Goal: Task Accomplishment & Management: Manage account settings

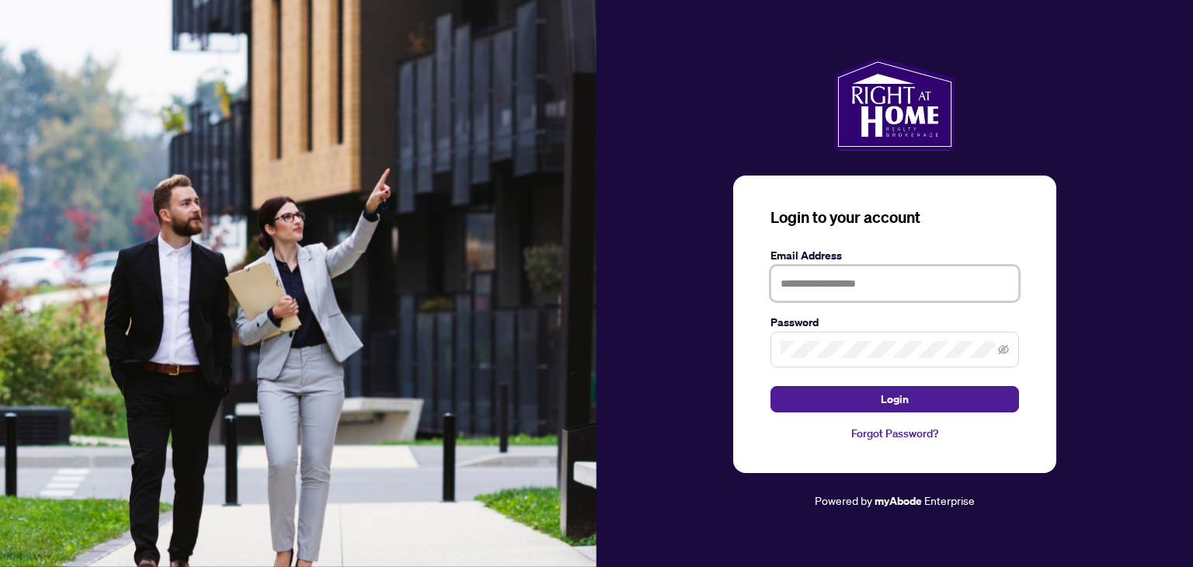
click at [816, 293] on input "text" at bounding box center [894, 284] width 248 height 36
type input "**********"
click at [999, 352] on icon "eye-invisible" at bounding box center [1003, 349] width 11 height 9
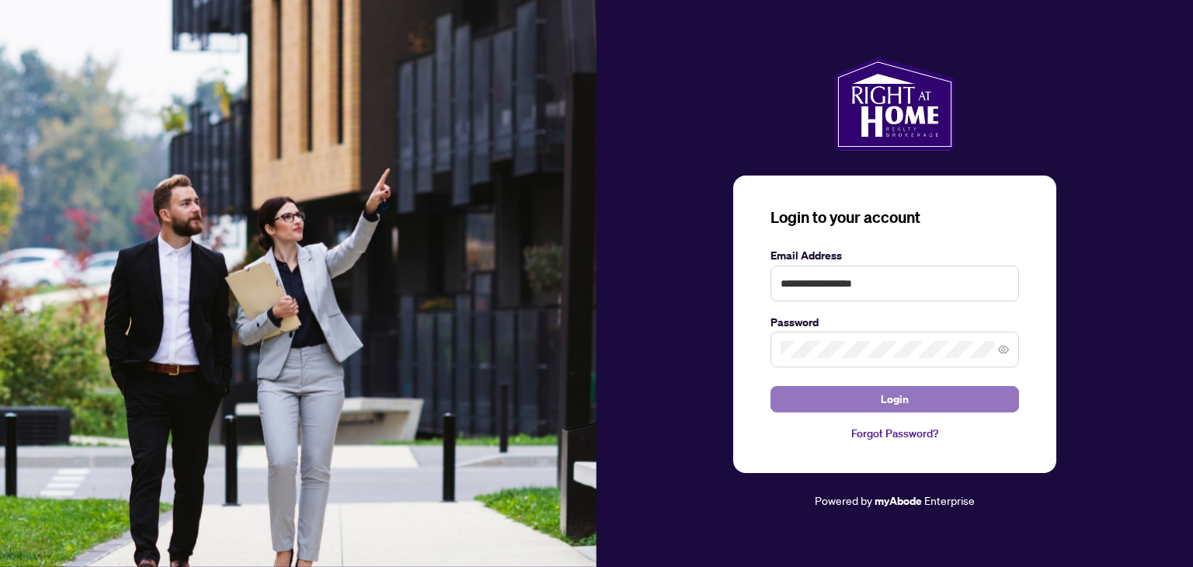
click at [890, 399] on span "Login" at bounding box center [894, 399] width 28 height 25
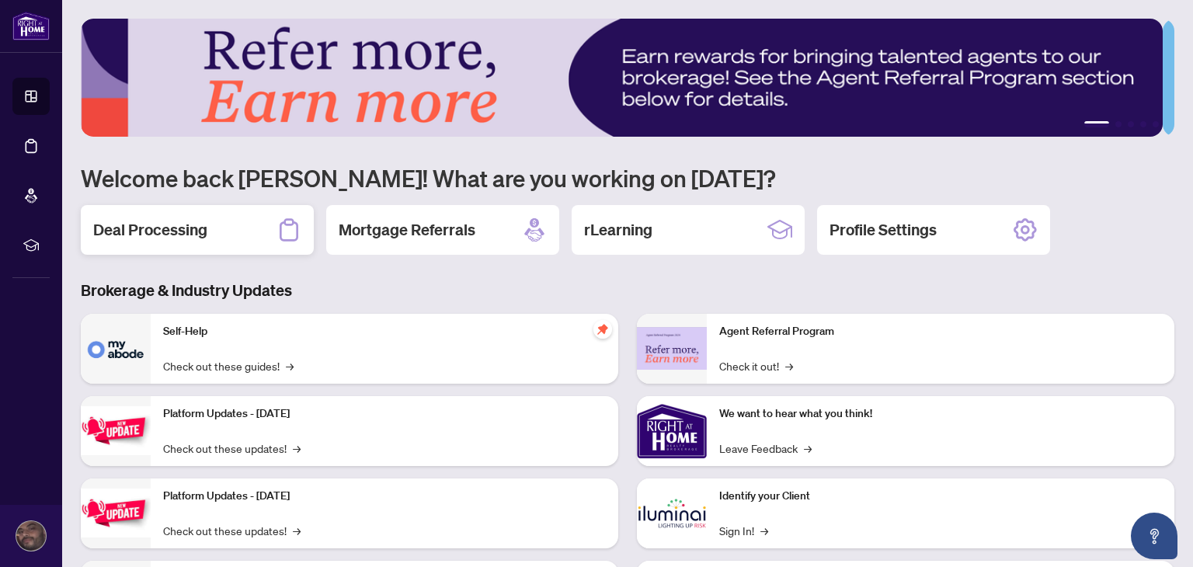
click at [168, 227] on h2 "Deal Processing" at bounding box center [150, 230] width 114 height 22
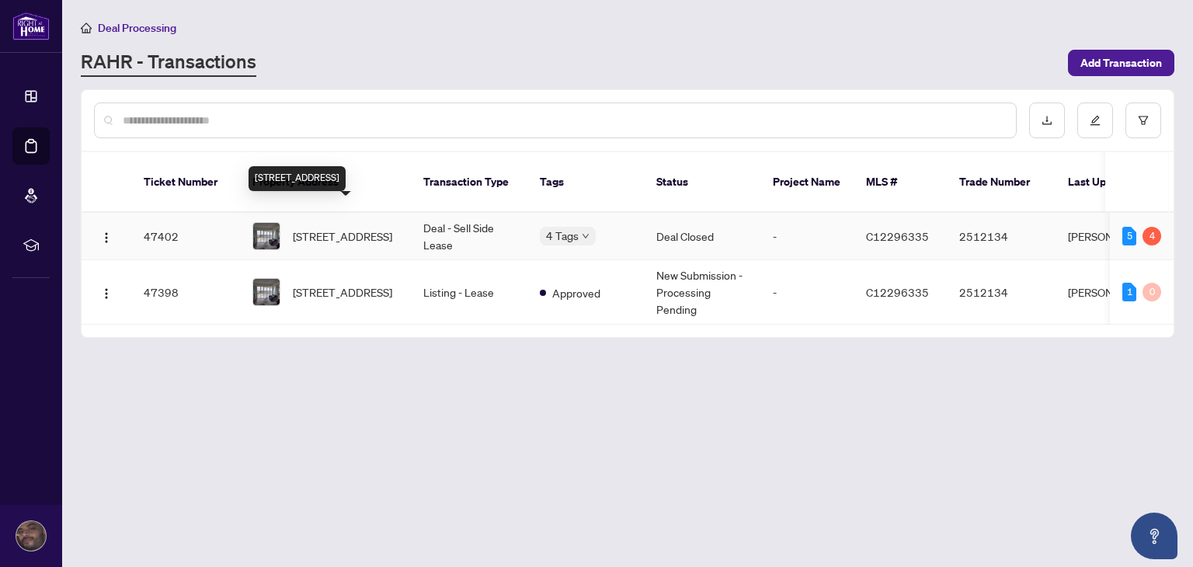
click at [365, 227] on span "[STREET_ADDRESS]" at bounding box center [342, 235] width 99 height 17
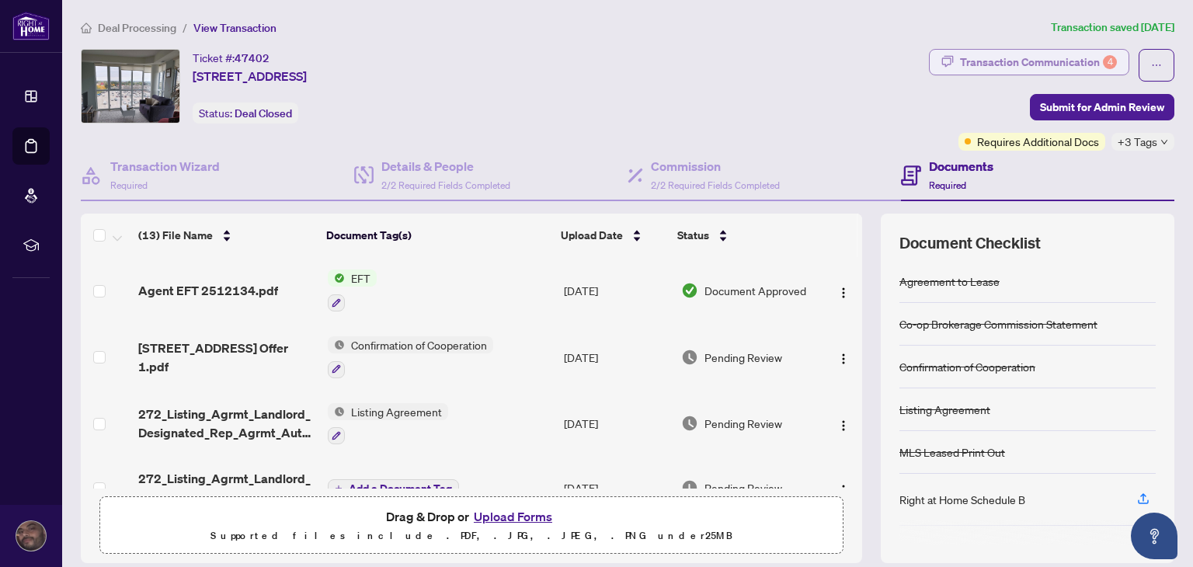
click at [964, 61] on div "Transaction Communication 4" at bounding box center [1038, 62] width 157 height 25
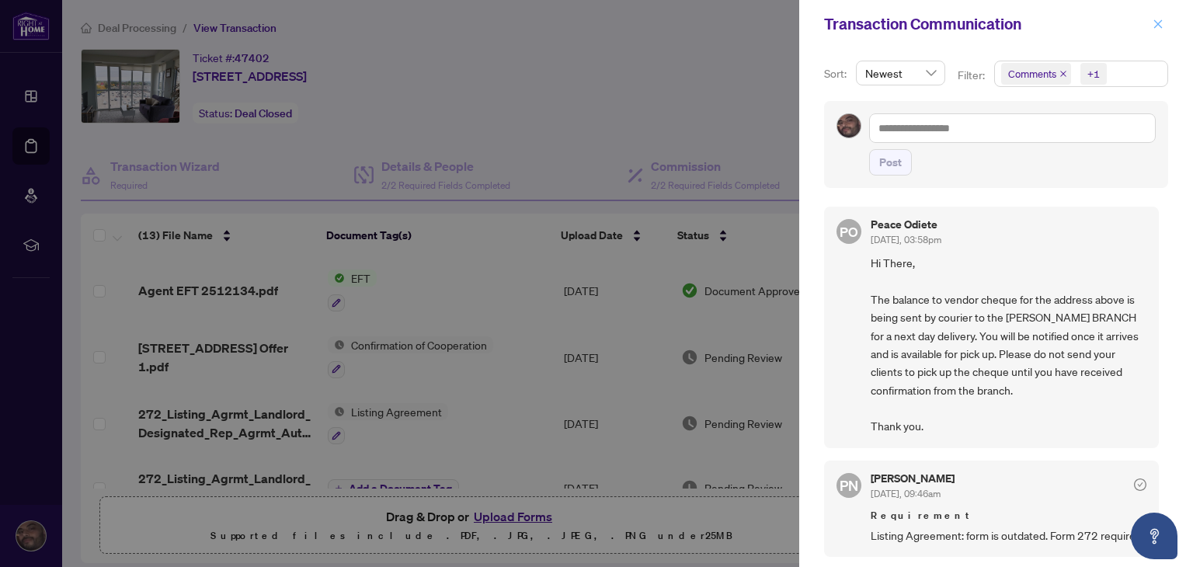
click at [1158, 28] on icon "close" at bounding box center [1157, 24] width 11 height 11
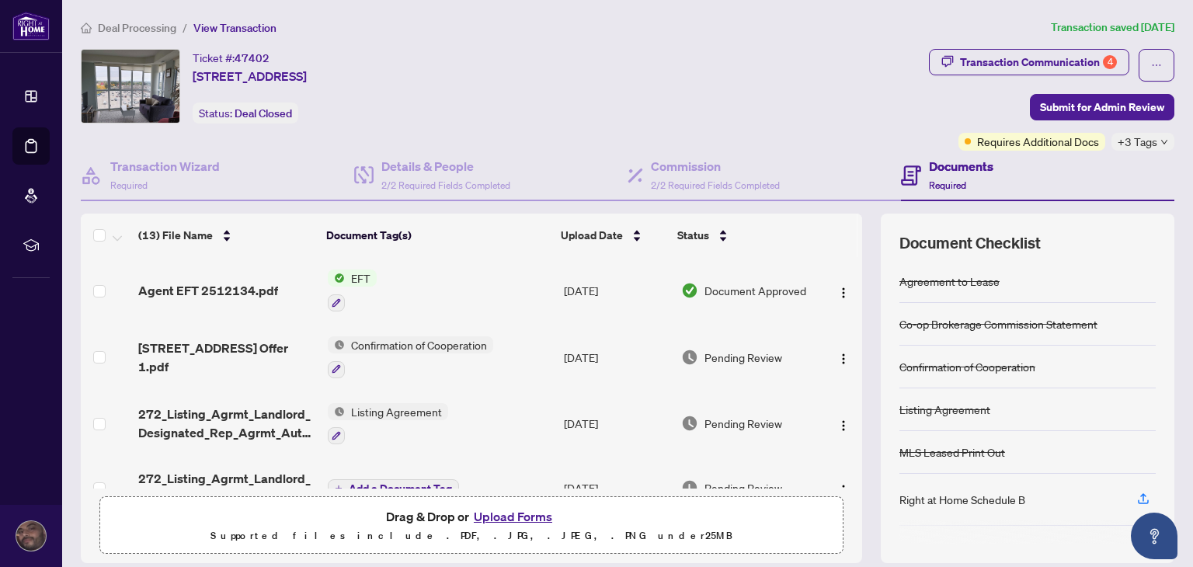
click at [857, 235] on th at bounding box center [859, 235] width 5 height 43
click at [857, 249] on th at bounding box center [859, 235] width 5 height 43
click at [1136, 502] on span "button" at bounding box center [1143, 499] width 14 height 25
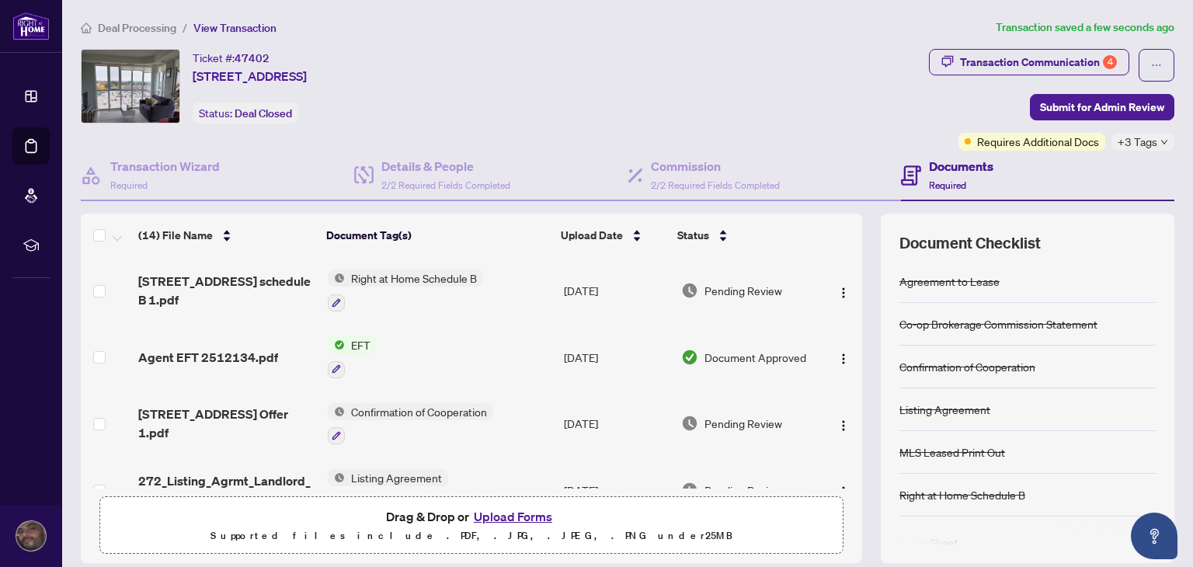
click at [857, 227] on th at bounding box center [859, 235] width 5 height 43
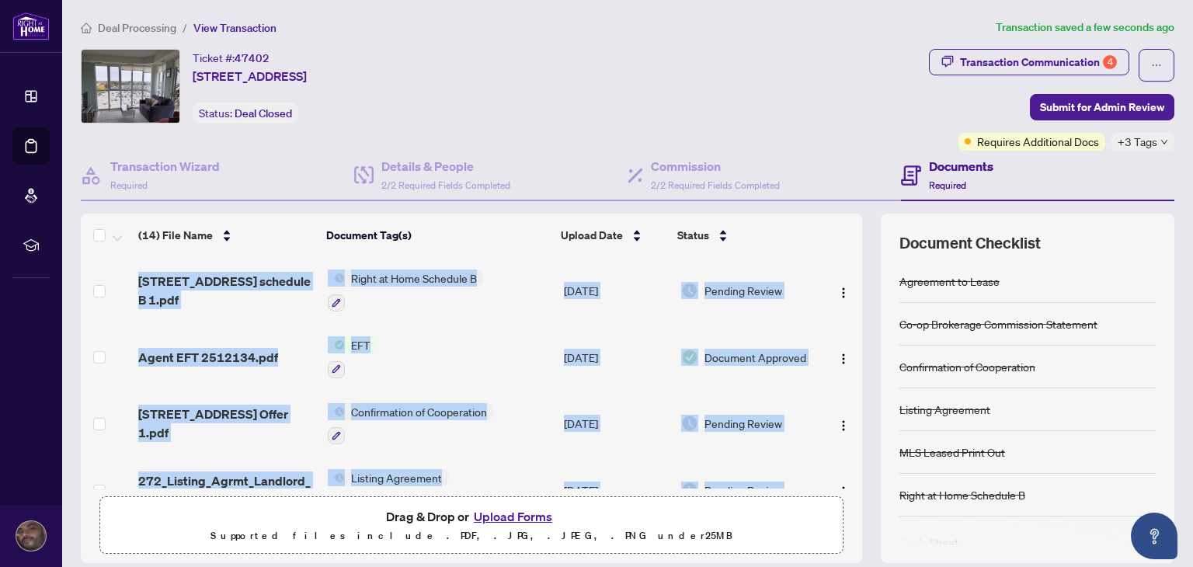
drag, startPoint x: 848, startPoint y: 227, endPoint x: 846, endPoint y: 333, distance: 105.6
click at [846, 333] on div "(14) File Name Document Tag(s) Upload Date Status [STREET_ADDRESS] schedule B 1…" at bounding box center [471, 351] width 781 height 275
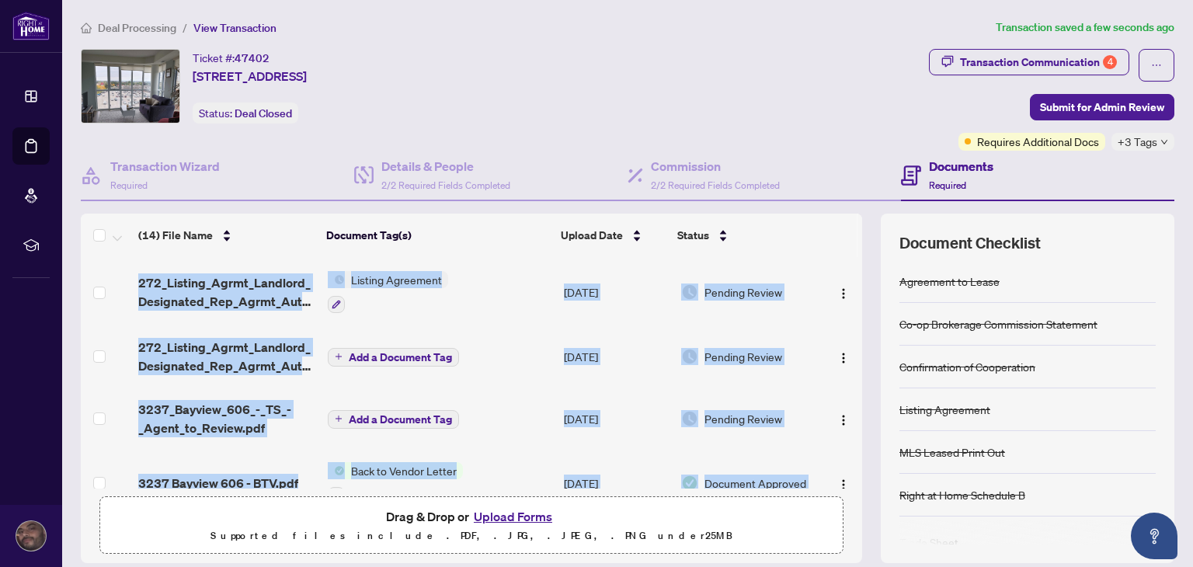
click at [798, 297] on td "Pending Review" at bounding box center [748, 292] width 146 height 67
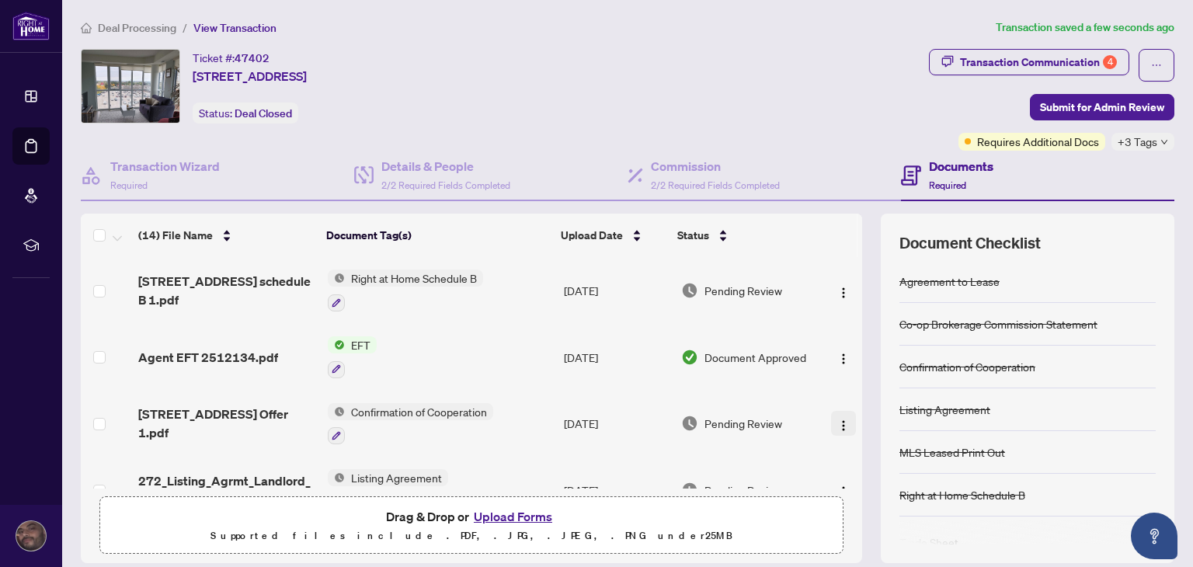
click at [837, 419] on img "button" at bounding box center [843, 425] width 12 height 12
click at [332, 432] on icon "button" at bounding box center [336, 435] width 9 height 9
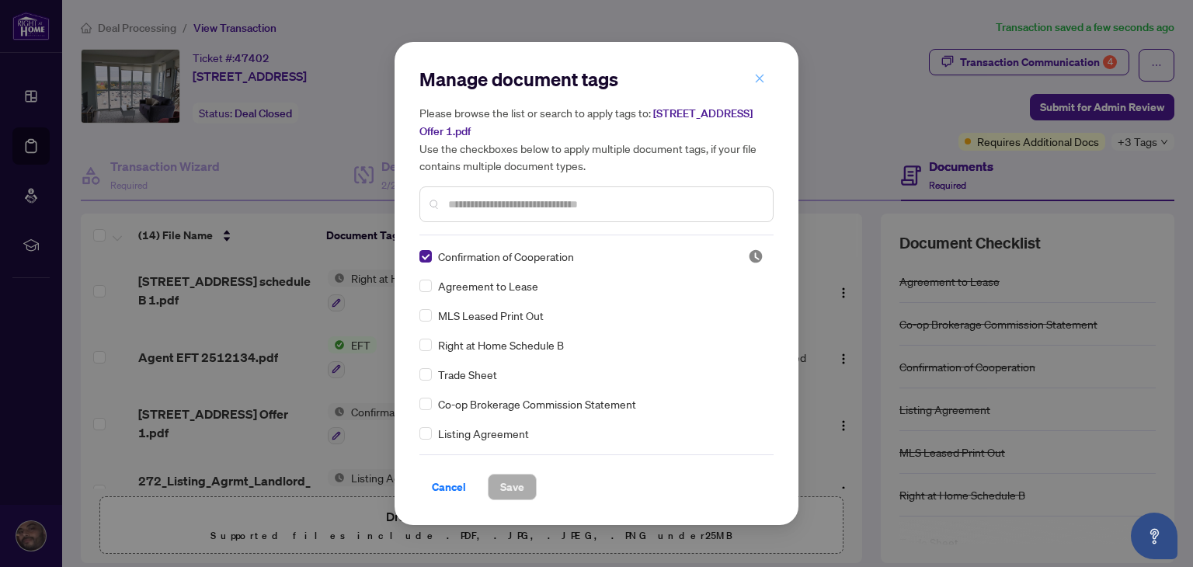
click at [761, 76] on icon "close" at bounding box center [759, 78] width 11 height 11
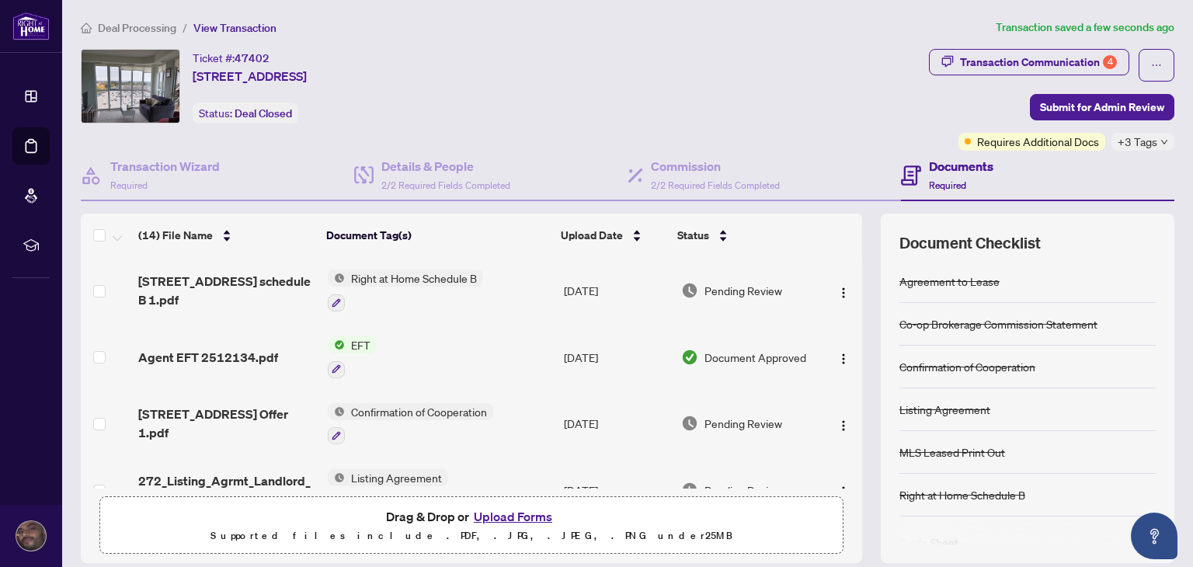
click at [502, 514] on button "Upload Forms" at bounding box center [513, 516] width 88 height 20
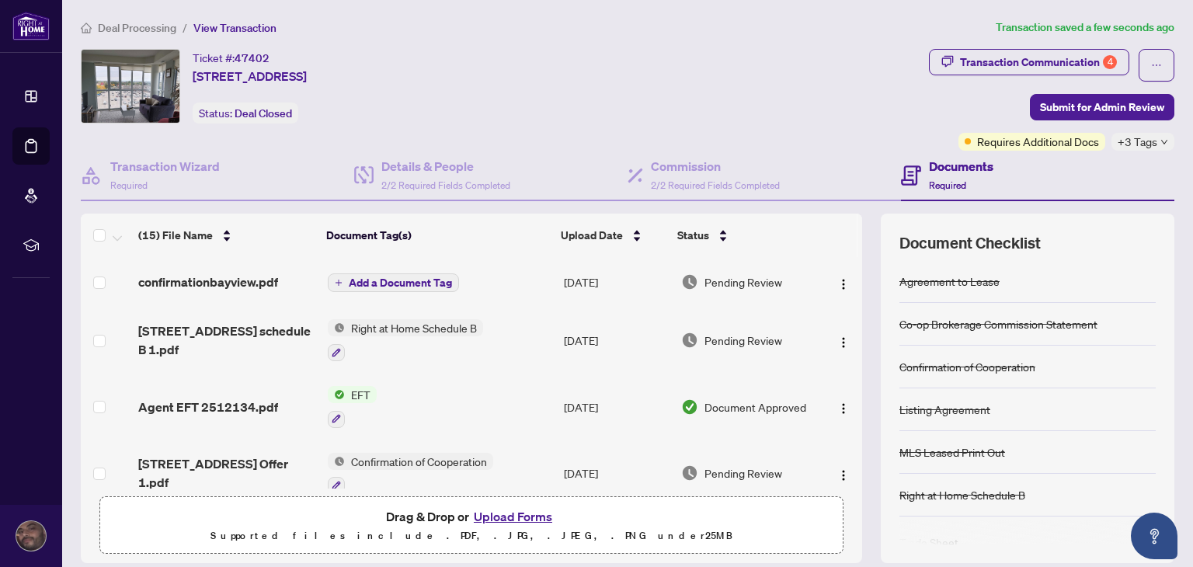
click at [338, 280] on icon "plus" at bounding box center [338, 283] width 1 height 6
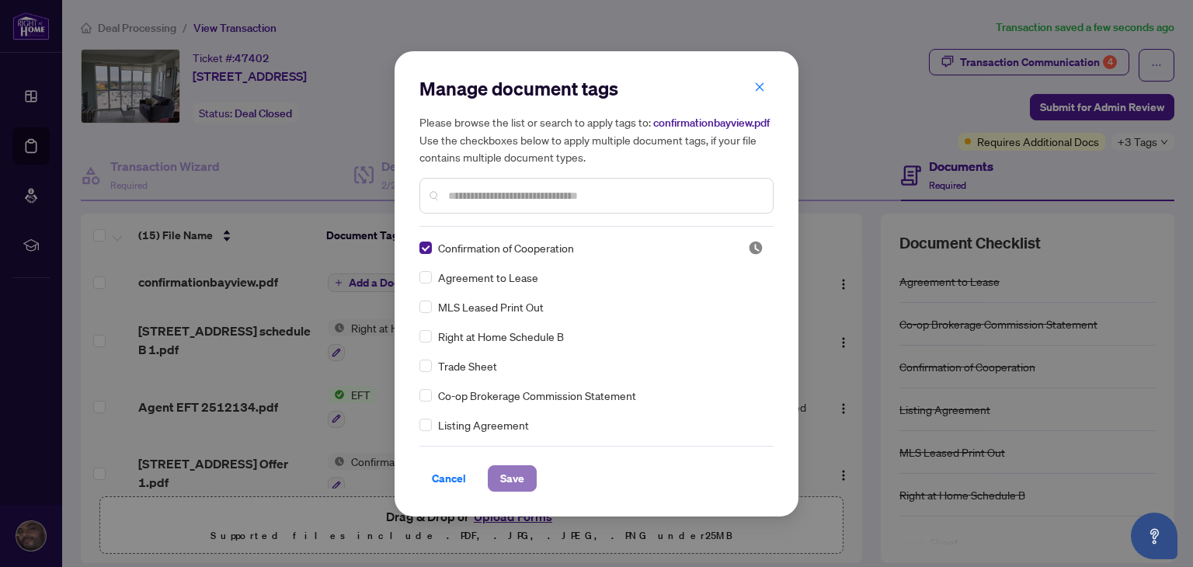
click at [507, 480] on span "Save" at bounding box center [512, 478] width 24 height 25
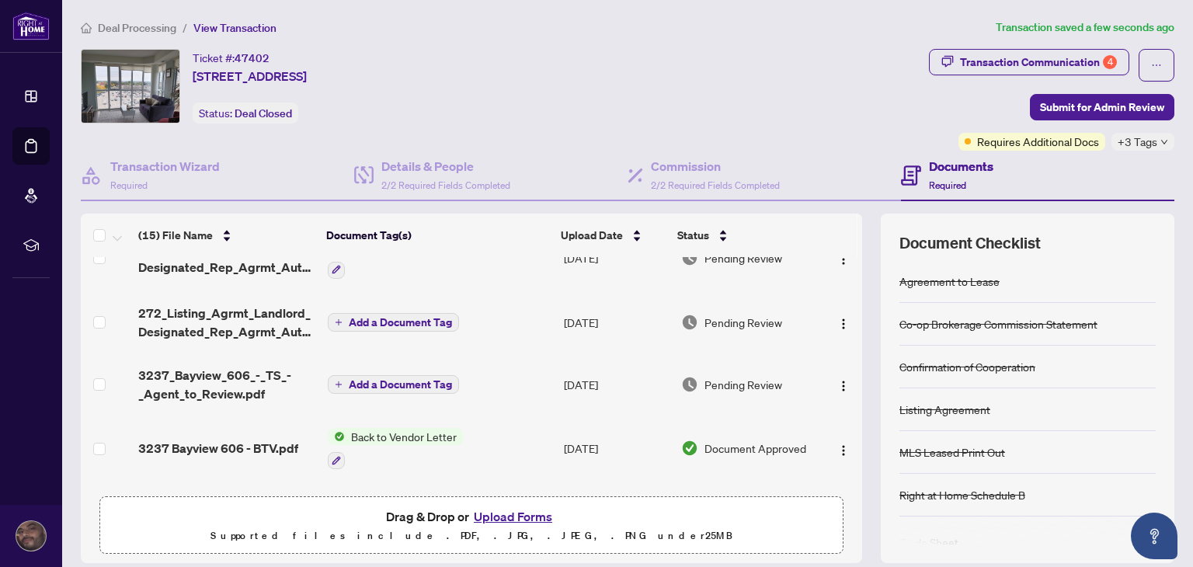
scroll to position [397, 0]
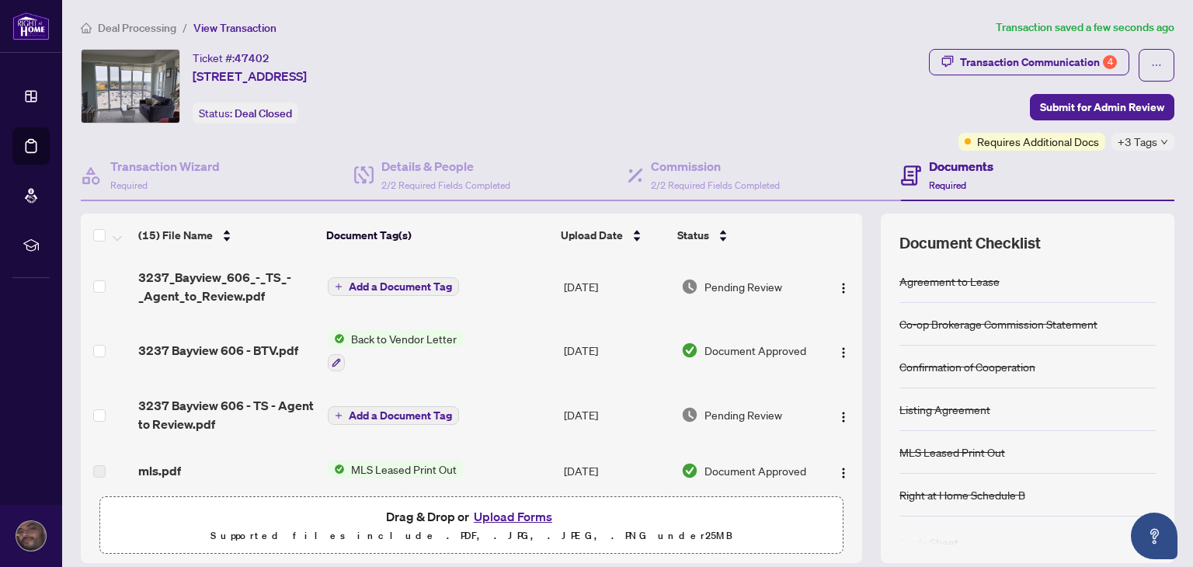
click at [845, 272] on td at bounding box center [841, 286] width 41 height 62
click at [845, 335] on td at bounding box center [841, 351] width 41 height 67
click at [844, 308] on td at bounding box center [841, 286] width 41 height 62
drag, startPoint x: 848, startPoint y: 372, endPoint x: 845, endPoint y: 298, distance: 73.8
click at [845, 298] on td at bounding box center [841, 286] width 41 height 62
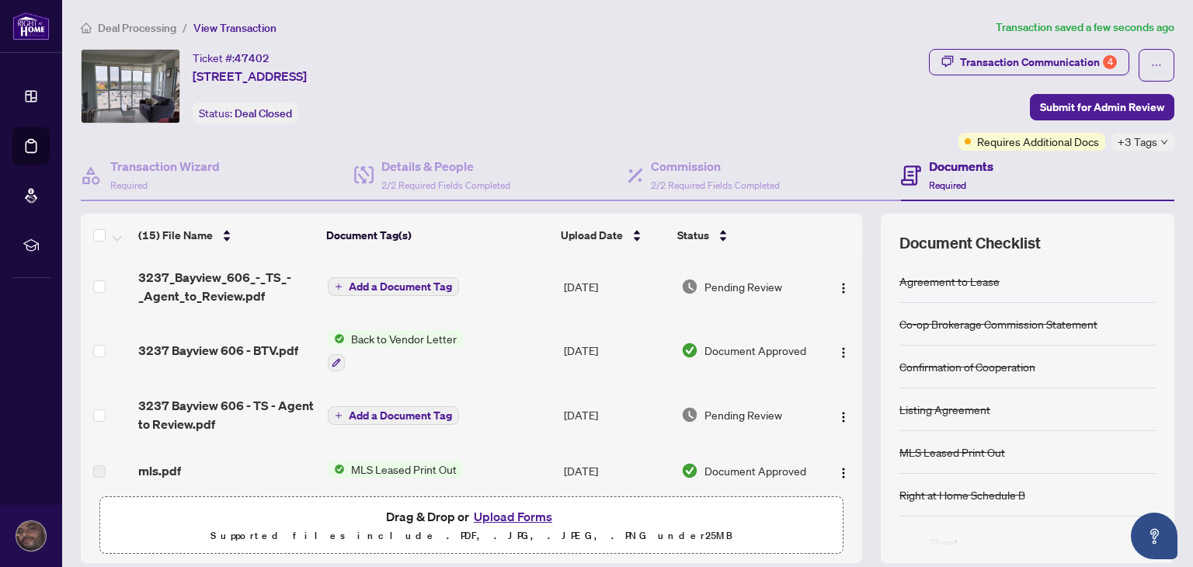
click at [845, 298] on td at bounding box center [841, 286] width 41 height 62
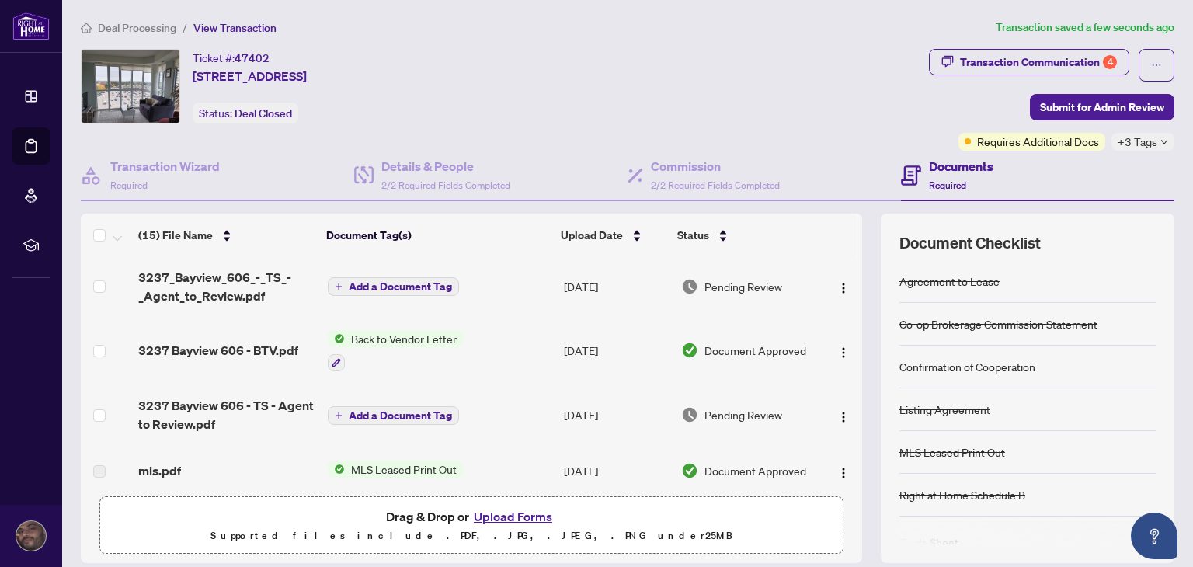
click at [845, 298] on td at bounding box center [841, 286] width 41 height 62
click at [845, 299] on td at bounding box center [841, 286] width 41 height 62
click at [832, 133] on div "Ticket #: 47402 [STREET_ADDRESS] Status: Deal Closed" at bounding box center [502, 100] width 848 height 102
click at [845, 436] on td at bounding box center [841, 415] width 41 height 62
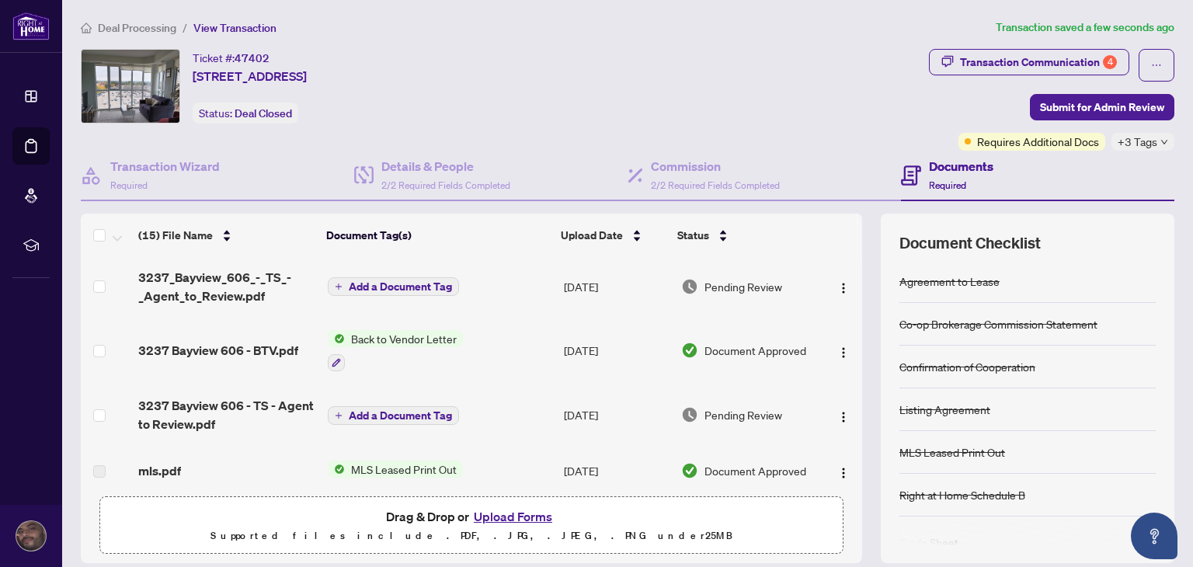
click at [845, 436] on td at bounding box center [841, 415] width 41 height 62
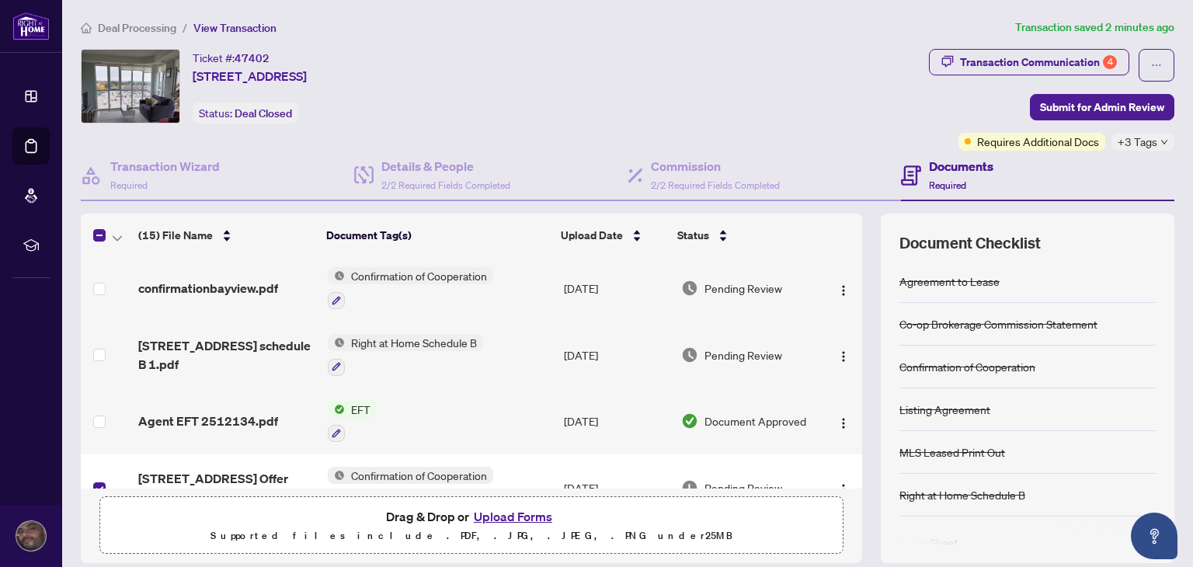
scroll to position [0, 0]
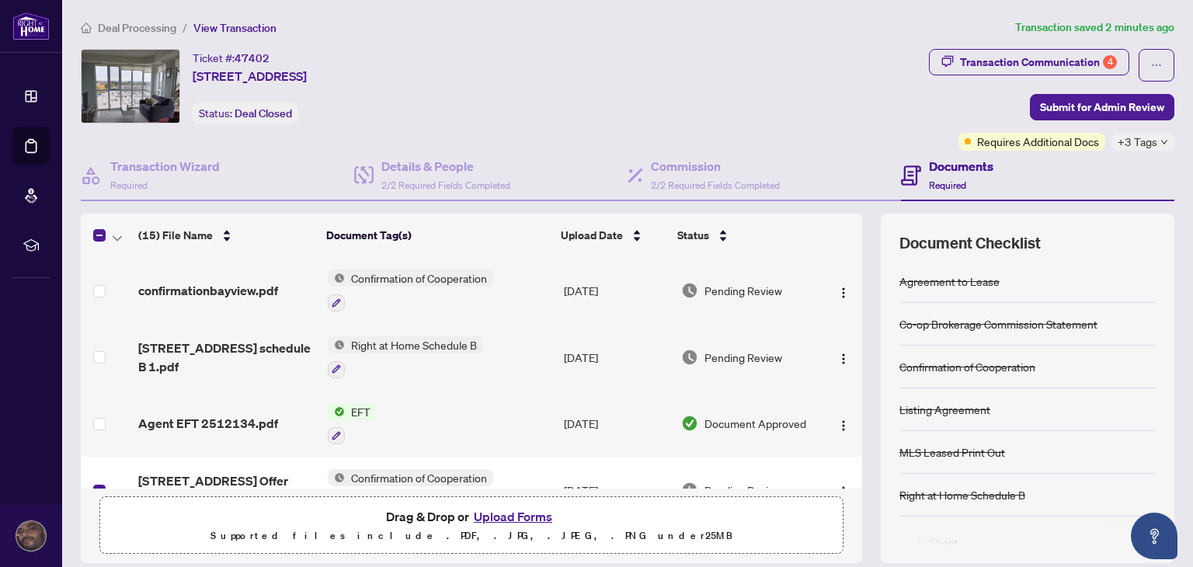
click at [845, 324] on td at bounding box center [841, 357] width 41 height 67
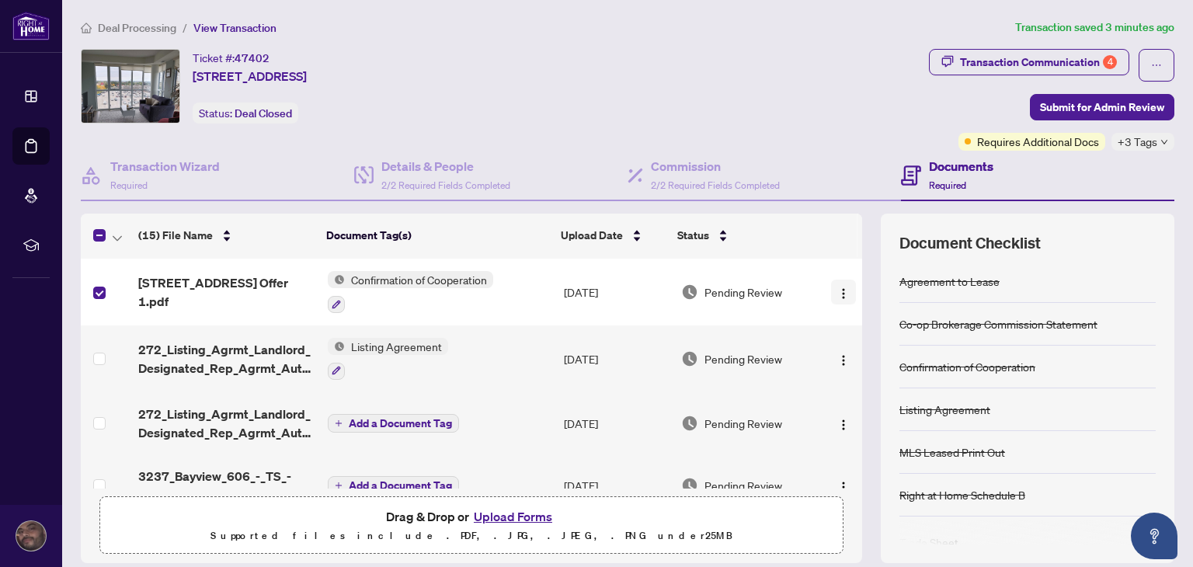
click at [837, 290] on img "button" at bounding box center [843, 293] width 12 height 12
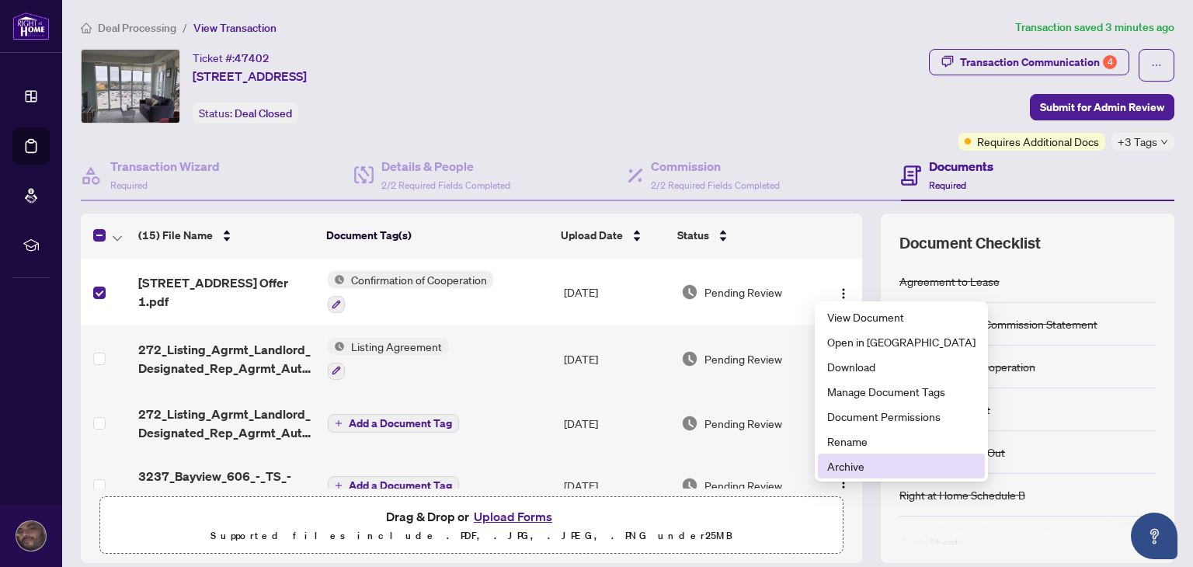
click at [848, 465] on span "Archive" at bounding box center [901, 465] width 148 height 17
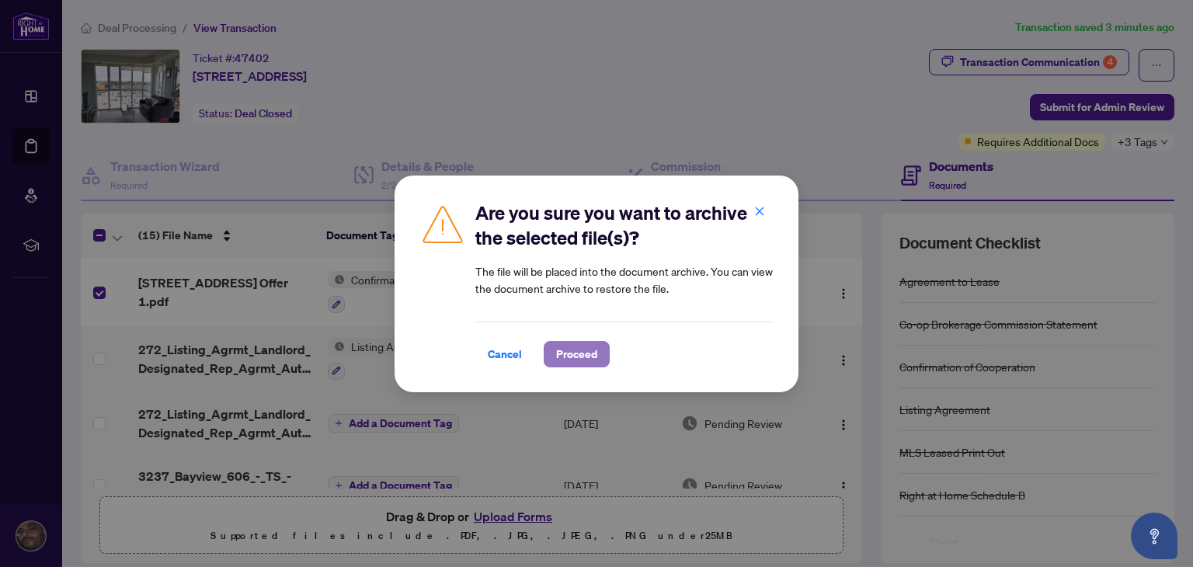
click at [561, 354] on span "Proceed" at bounding box center [576, 354] width 41 height 25
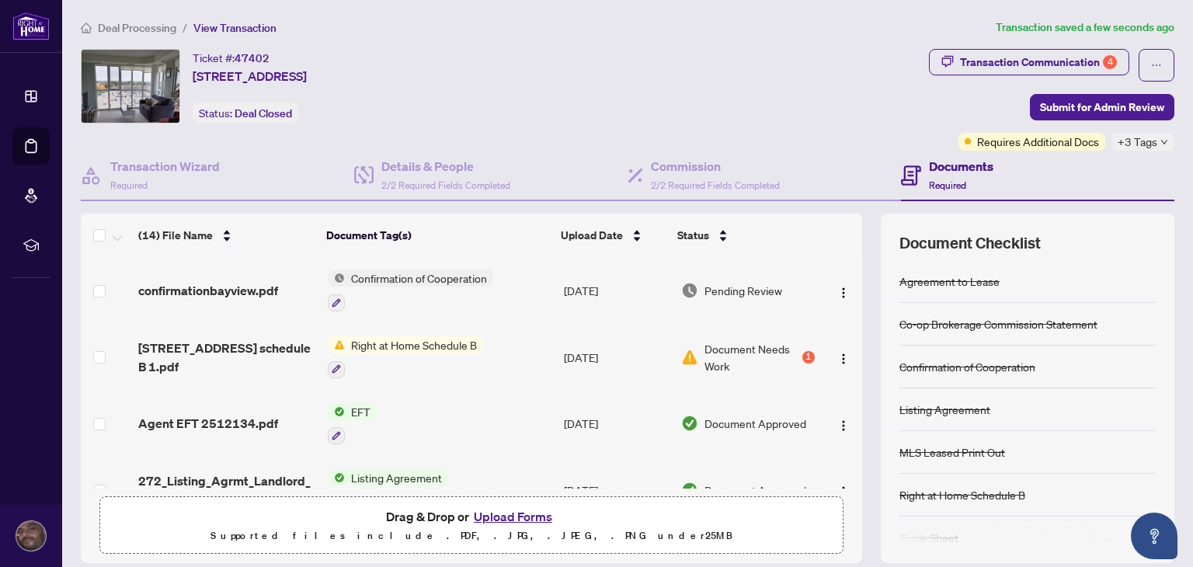
click at [738, 356] on span "Document Needs Work" at bounding box center [751, 357] width 95 height 34
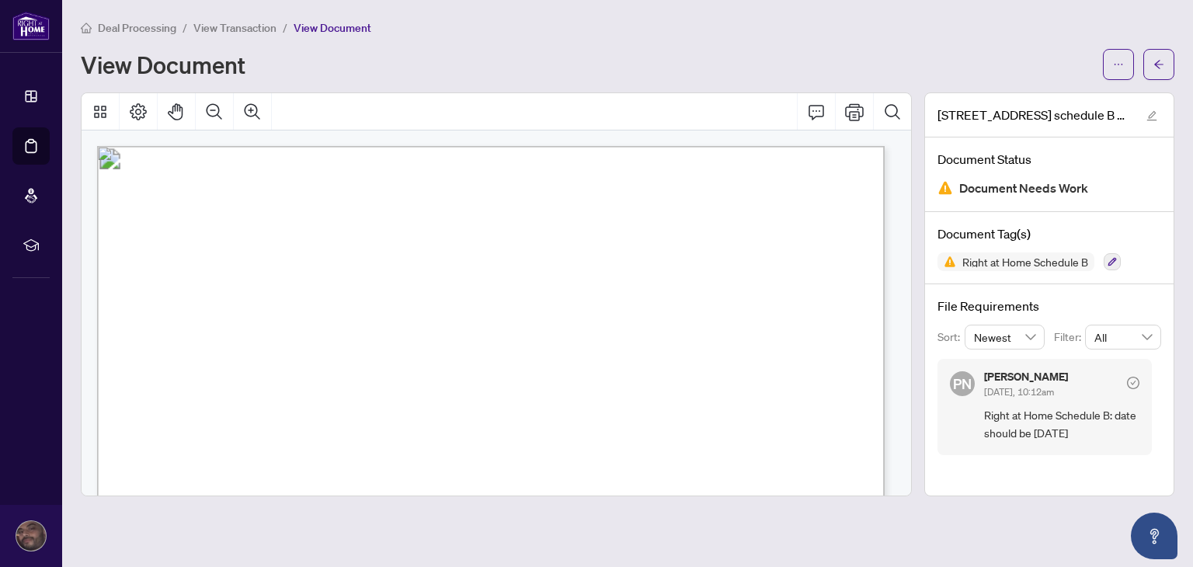
click at [986, 270] on div "Document Tag(s) Right at Home Schedule B" at bounding box center [1049, 248] width 248 height 72
click at [943, 268] on img at bounding box center [946, 261] width 19 height 19
drag, startPoint x: 943, startPoint y: 268, endPoint x: 1078, endPoint y: 292, distance: 137.2
click at [1078, 292] on div "[STREET_ADDRESS] schedule B 1.pdf Document Status Document Needs Work Document …" at bounding box center [1049, 294] width 250 height 404
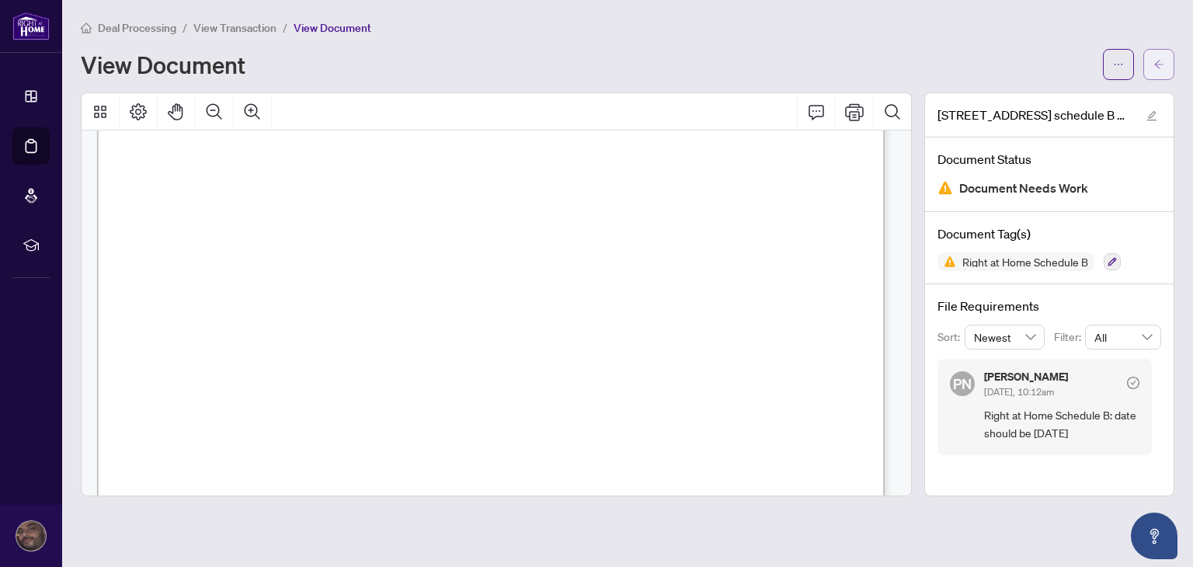
click at [1156, 68] on icon "arrow-left" at bounding box center [1158, 64] width 11 height 11
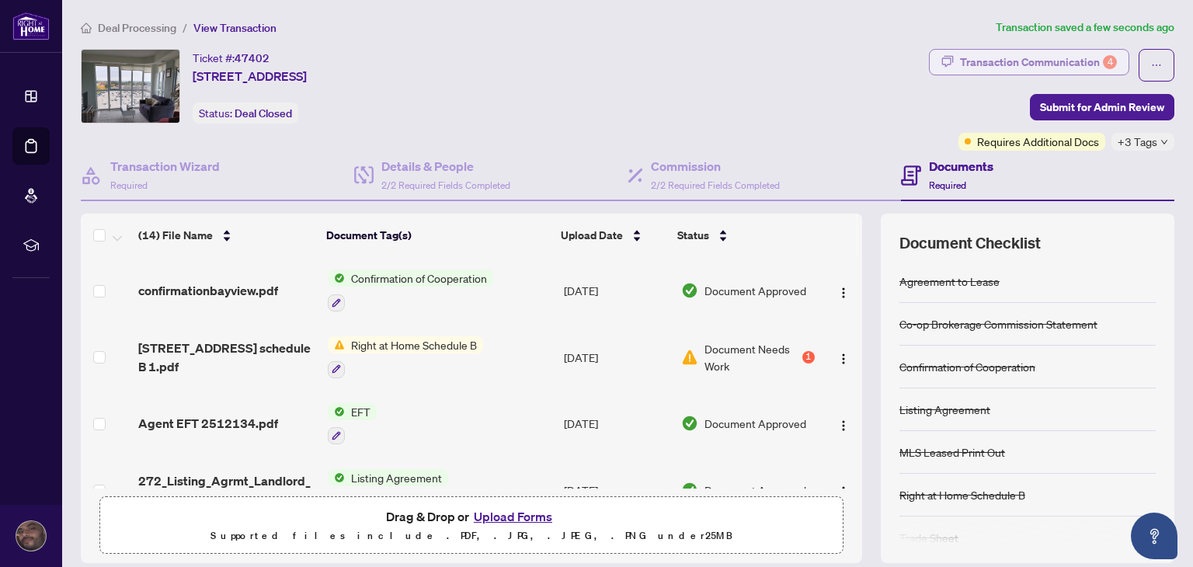
click at [988, 65] on div "Transaction Communication 4" at bounding box center [1038, 62] width 157 height 25
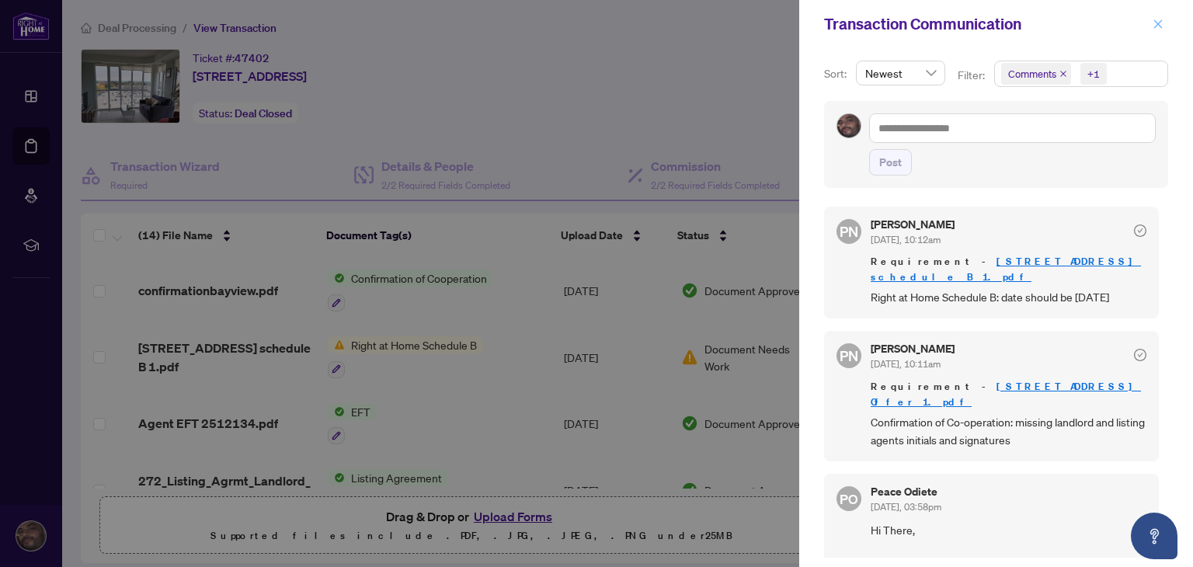
click at [1158, 25] on icon "close" at bounding box center [1158, 23] width 9 height 9
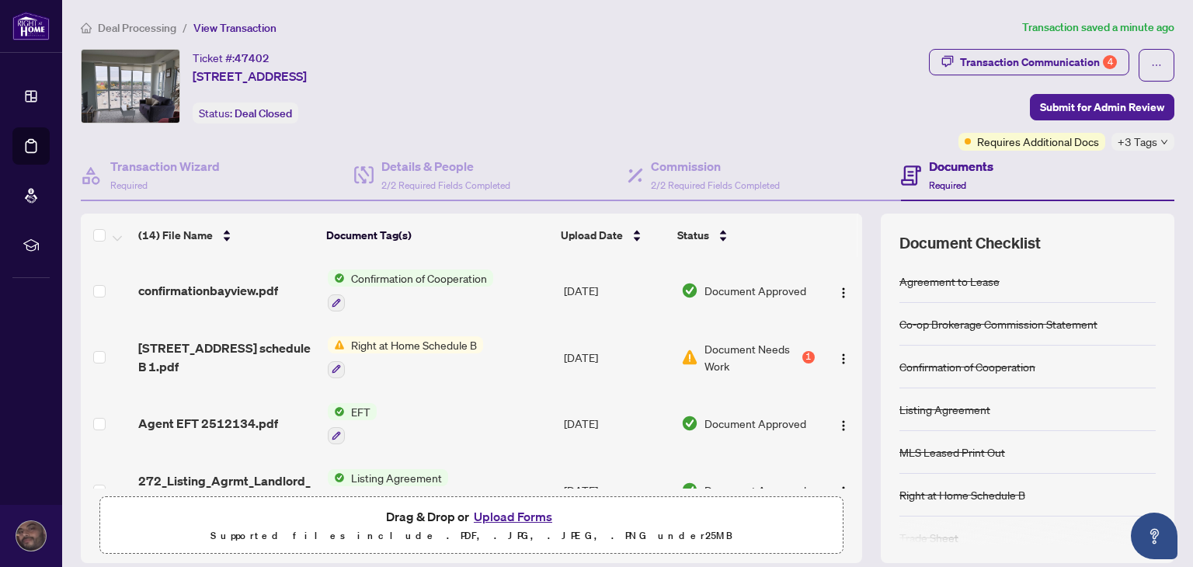
click at [368, 359] on div at bounding box center [405, 368] width 155 height 19
click at [220, 370] on span "[STREET_ADDRESS] schedule B 1.pdf" at bounding box center [226, 357] width 176 height 37
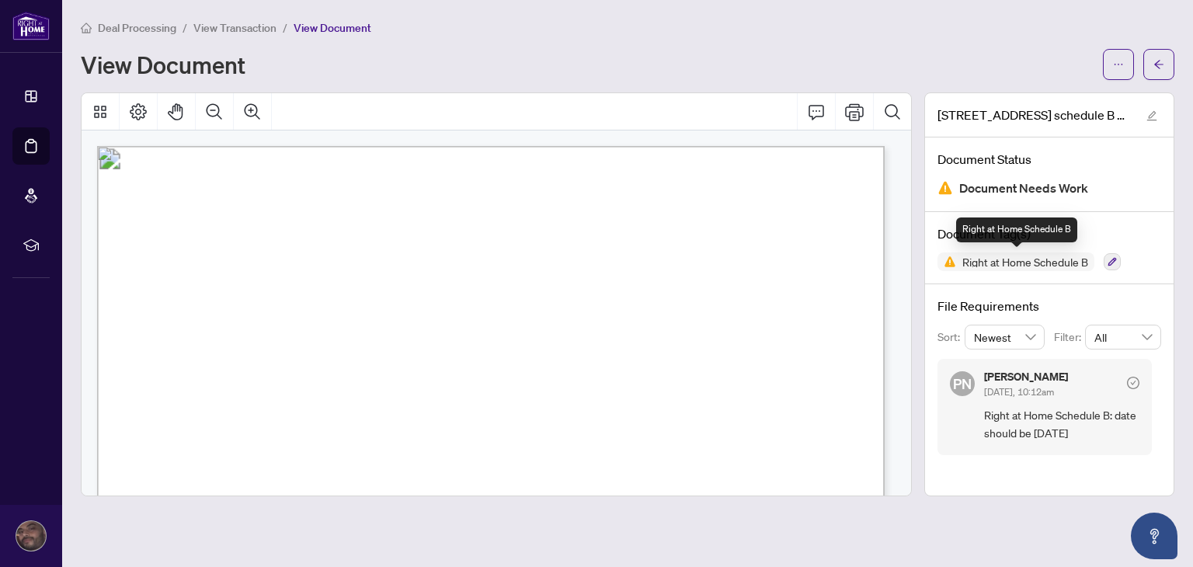
drag, startPoint x: 998, startPoint y: 269, endPoint x: 1115, endPoint y: 426, distance: 196.0
click at [1115, 426] on div "[STREET_ADDRESS] schedule B 1.pdf Document Status Document Needs Work Document …" at bounding box center [1049, 294] width 250 height 404
